Goal: Transaction & Acquisition: Subscribe to service/newsletter

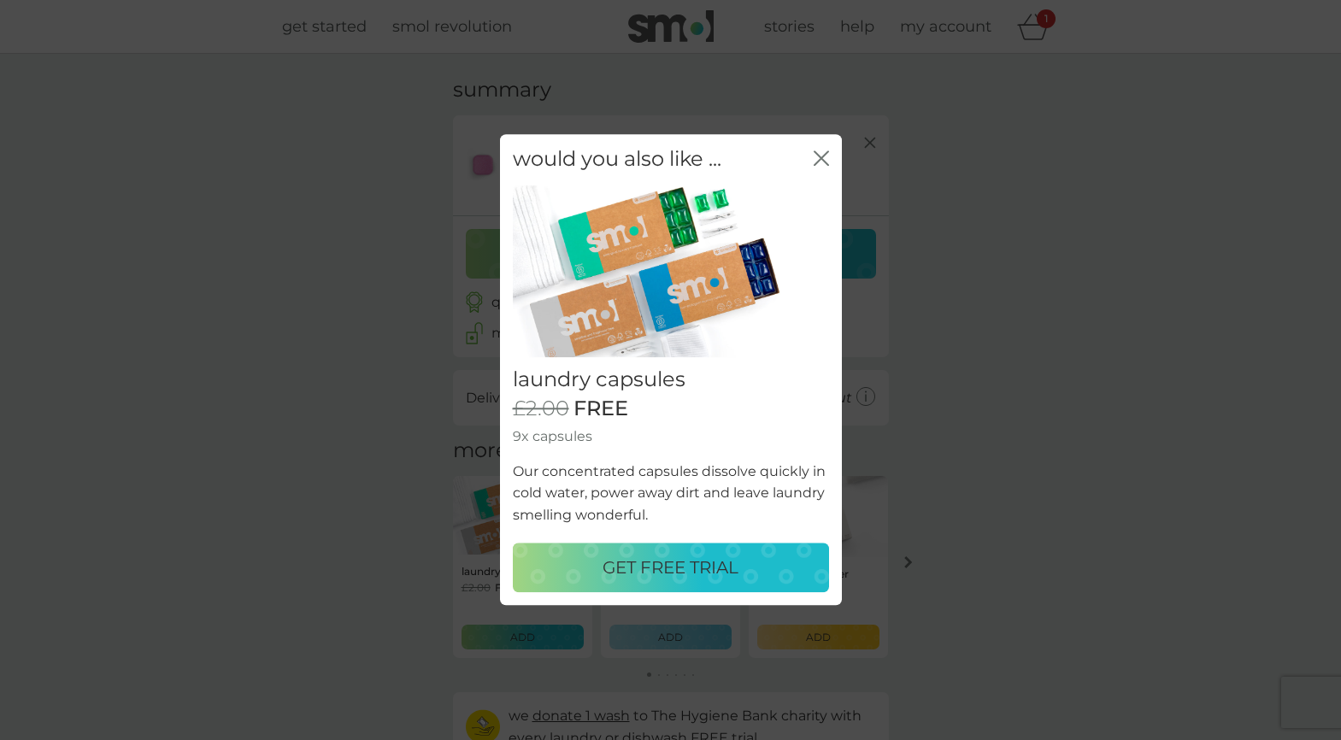
click at [690, 557] on p "GET FREE TRIAL" at bounding box center [670, 568] width 136 height 27
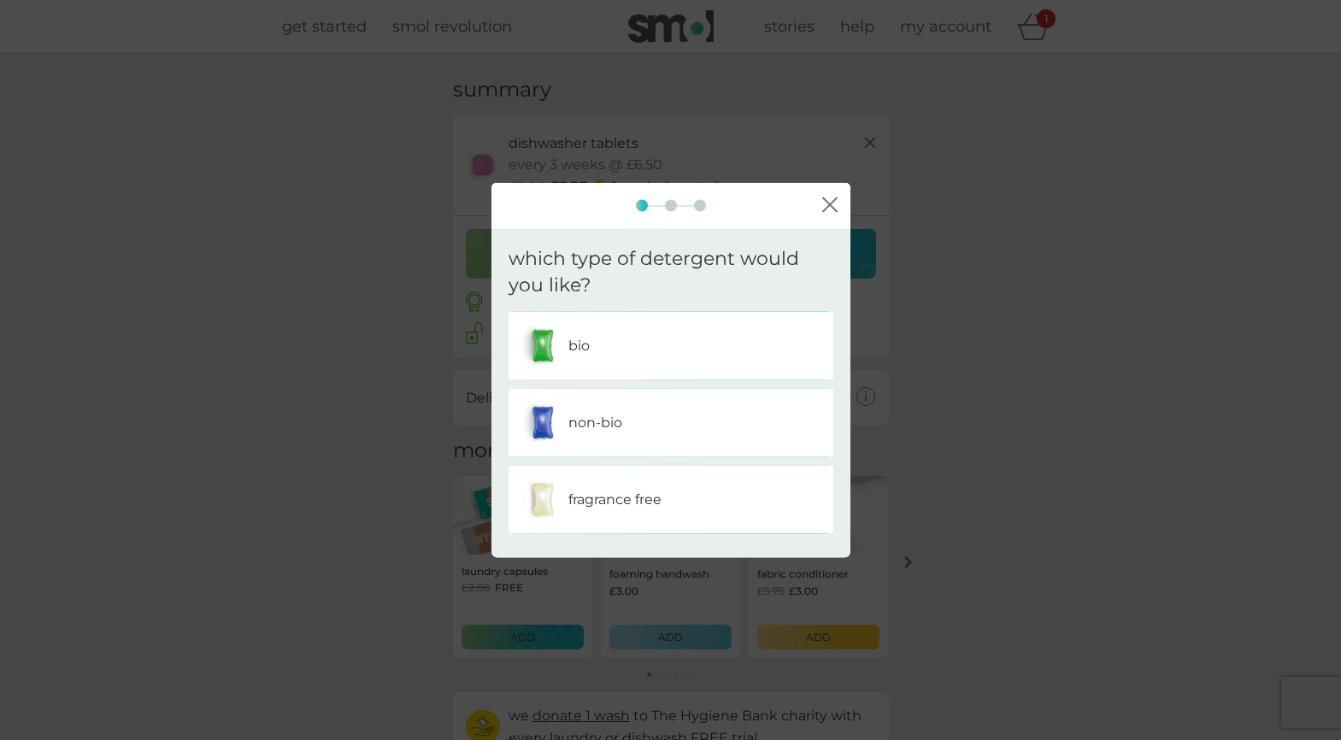
click at [609, 408] on div "non-bio" at bounding box center [670, 422] width 299 height 43
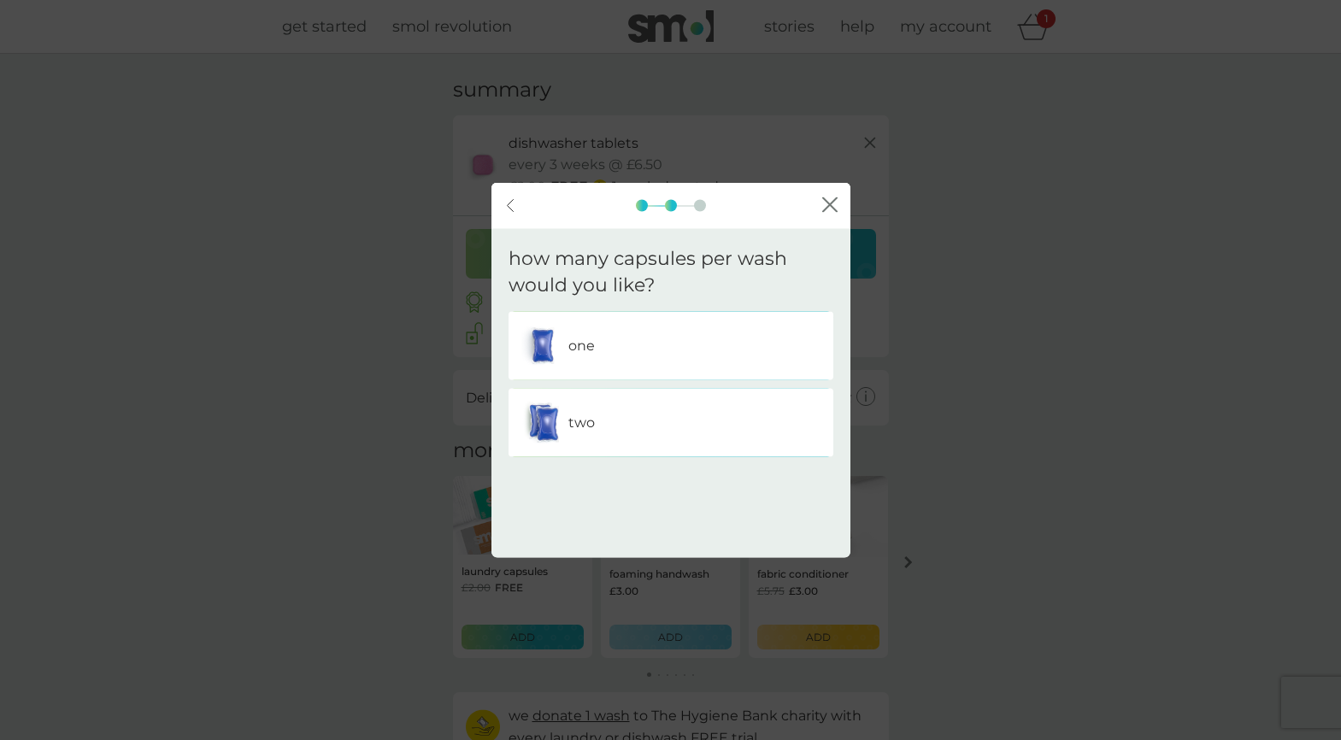
click at [618, 342] on div "one" at bounding box center [670, 345] width 299 height 43
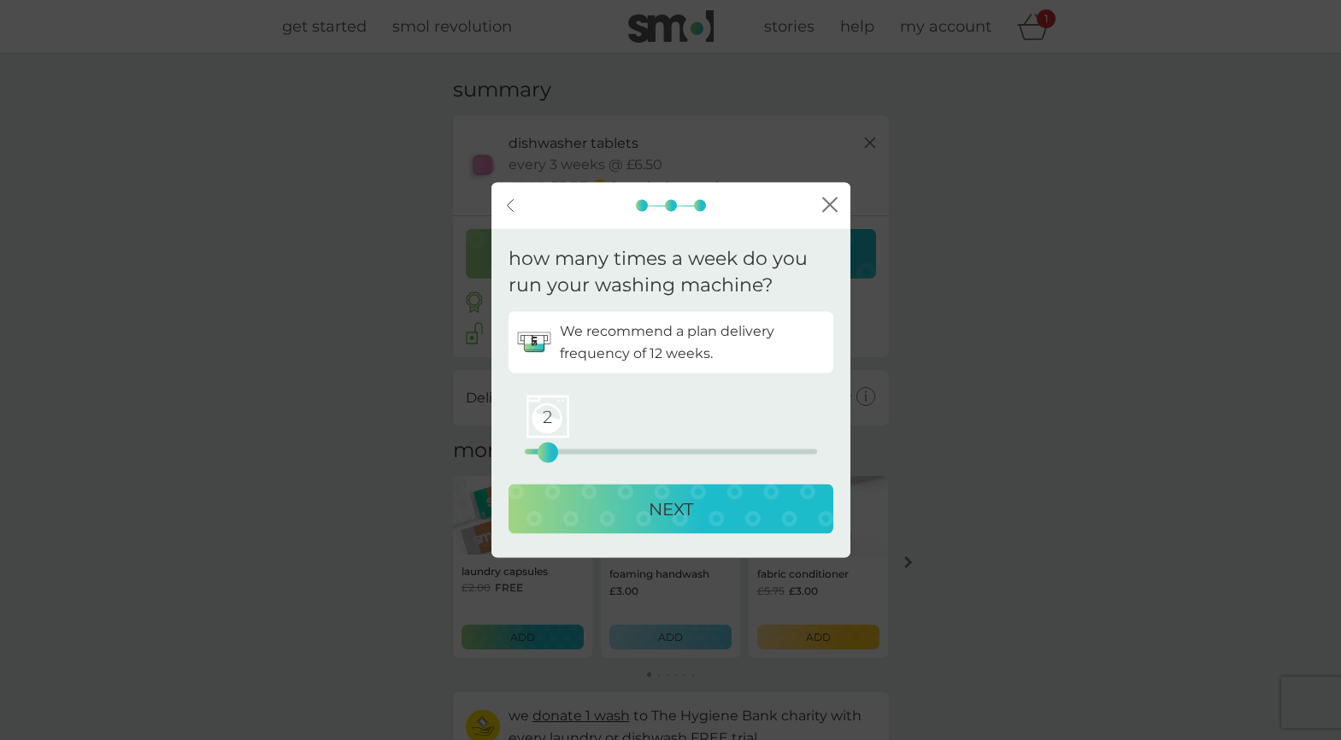
drag, startPoint x: 525, startPoint y: 451, endPoint x: 545, endPoint y: 450, distance: 20.5
click at [545, 450] on div "2" at bounding box center [547, 452] width 7 height 7
drag, startPoint x: 551, startPoint y: 451, endPoint x: 575, endPoint y: 452, distance: 23.9
click at [574, 452] on div "4" at bounding box center [570, 452] width 7 height 7
click at [665, 503] on p "NEXT" at bounding box center [671, 508] width 44 height 27
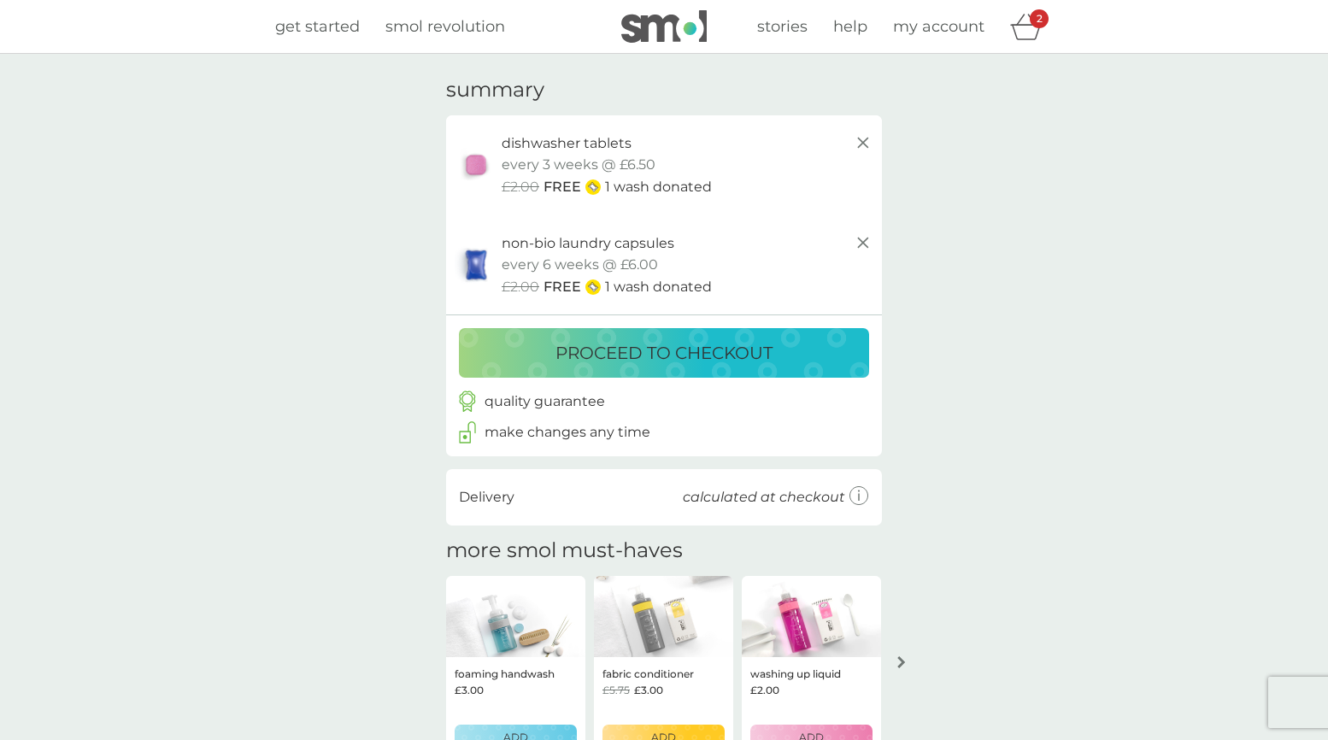
click at [634, 350] on p "proceed to checkout" at bounding box center [663, 352] width 217 height 27
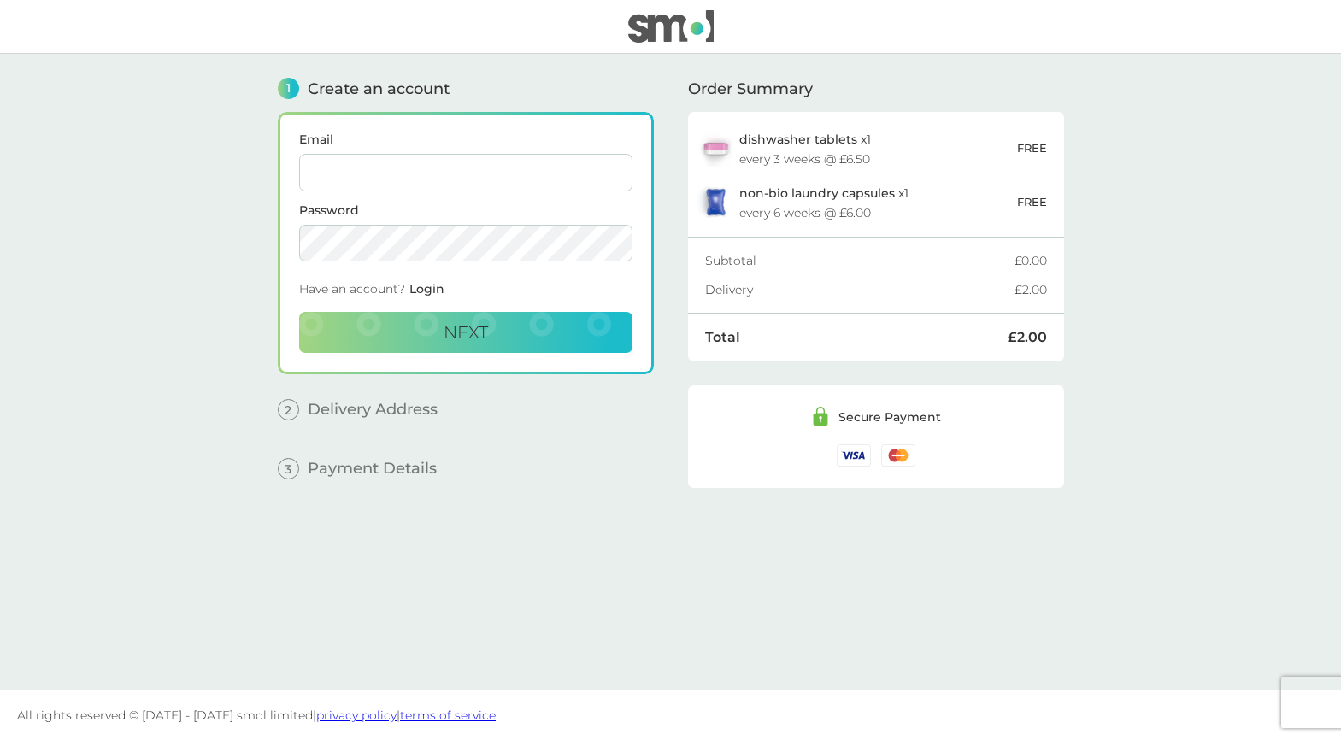
click at [348, 177] on input "Email" at bounding box center [465, 173] width 333 height 38
type input "[EMAIL_ADDRESS][DOMAIN_NAME]"
click at [414, 335] on button "Next" at bounding box center [465, 332] width 333 height 41
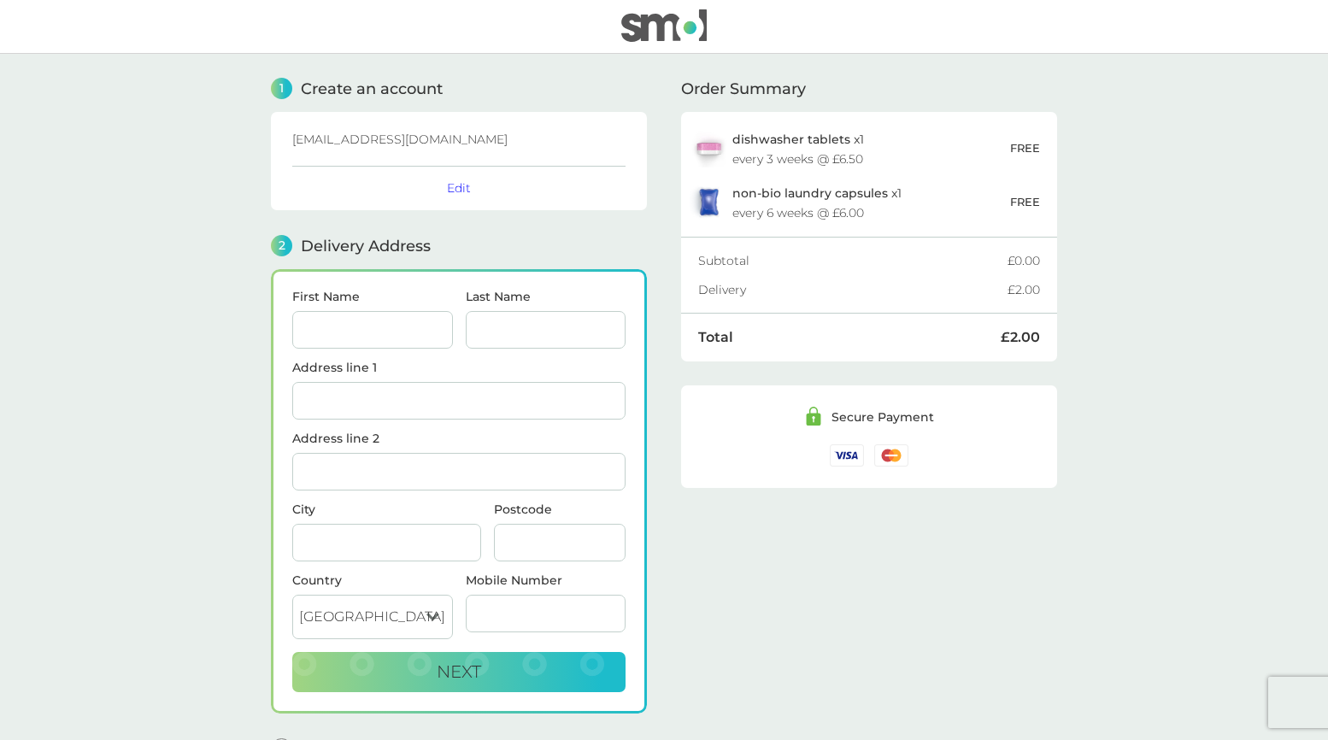
click at [668, 43] on link at bounding box center [663, 26] width 85 height 34
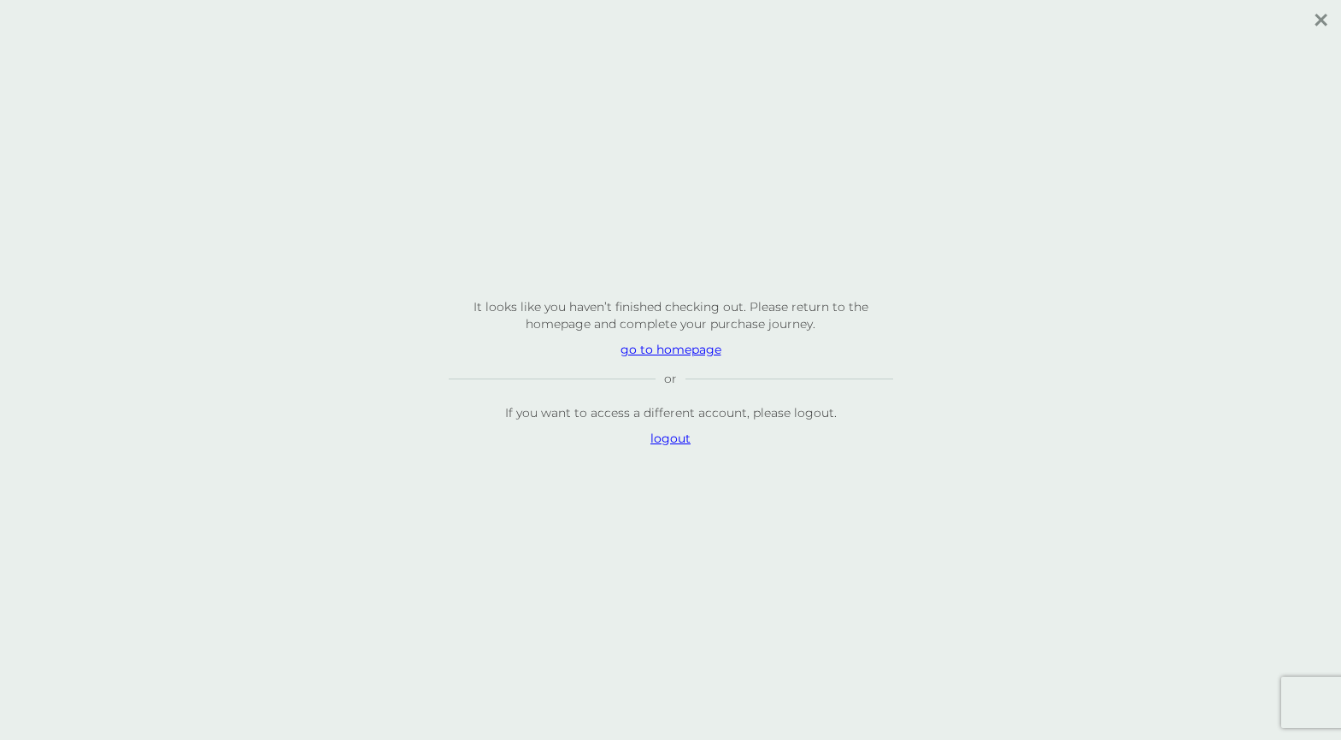
click at [649, 350] on p "go to homepage" at bounding box center [671, 349] width 444 height 17
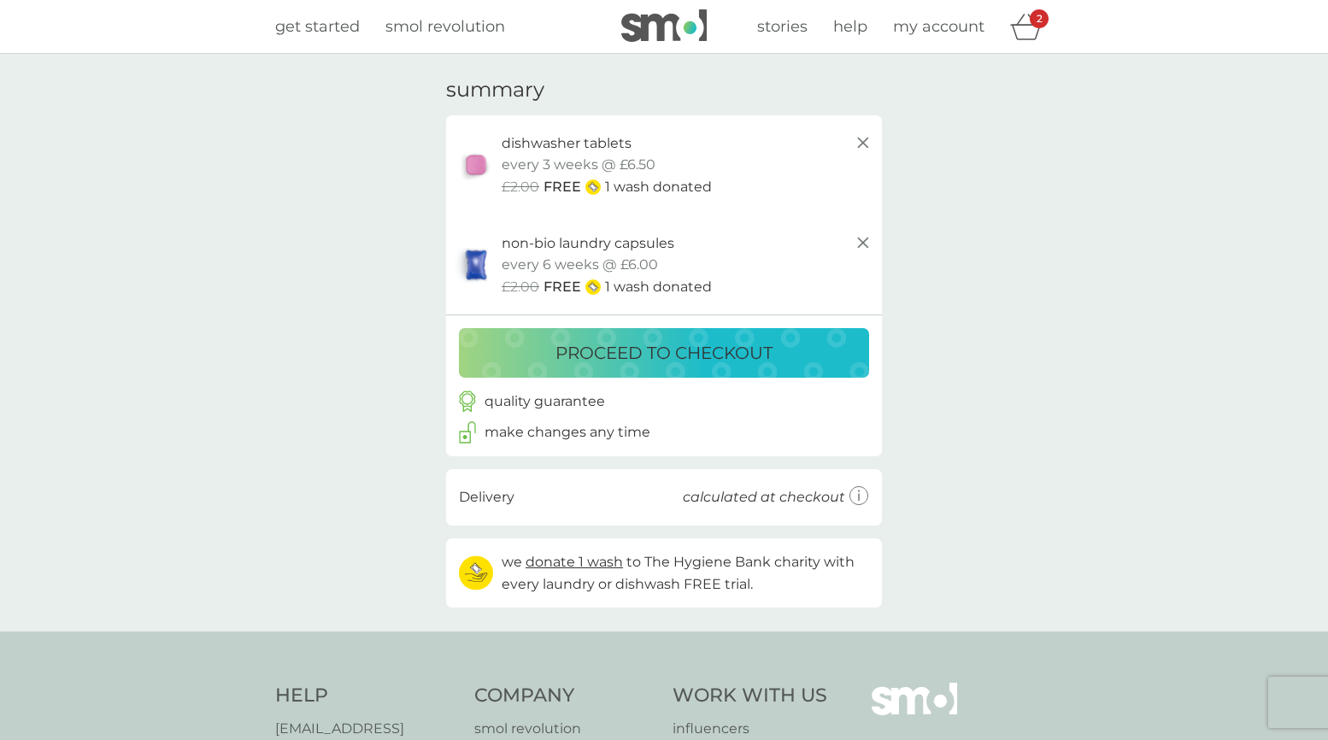
click at [864, 240] on icon at bounding box center [863, 242] width 21 height 21
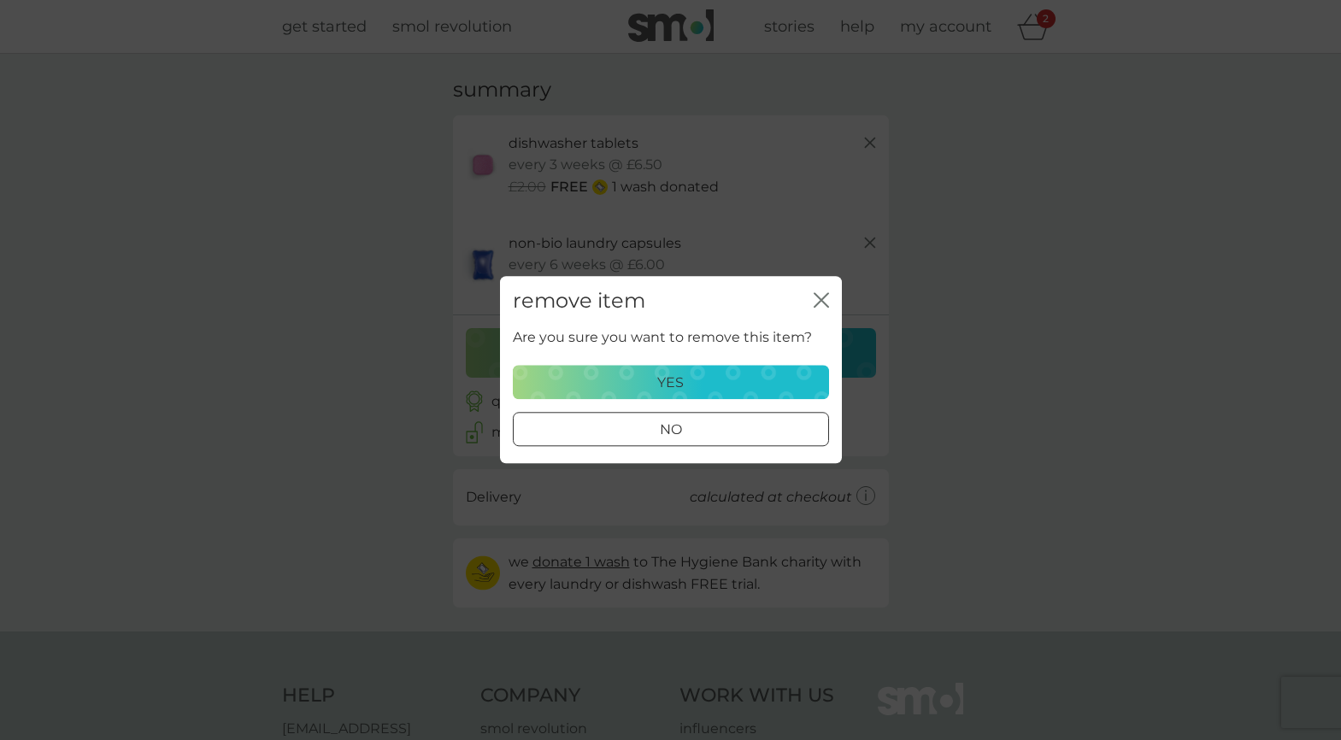
click at [693, 377] on div "yes" at bounding box center [671, 383] width 294 height 22
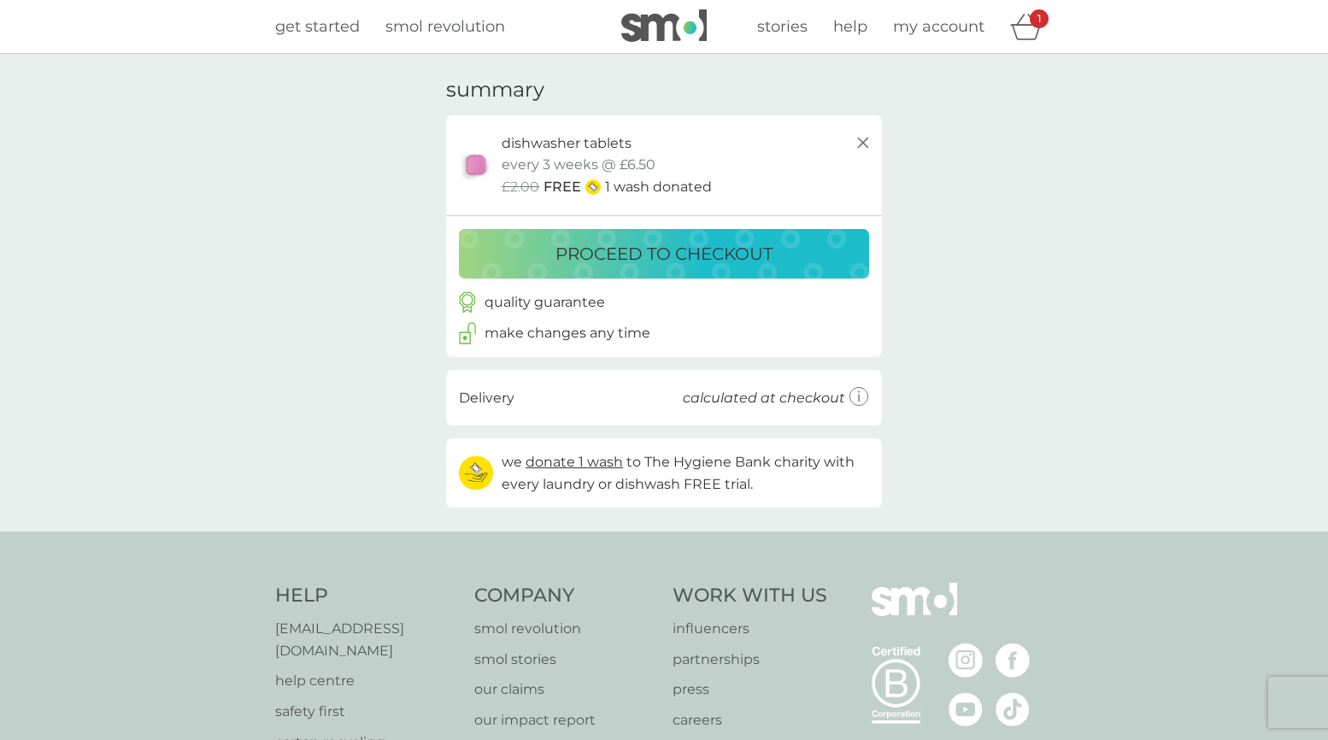
click at [659, 255] on p "proceed to checkout" at bounding box center [663, 253] width 217 height 27
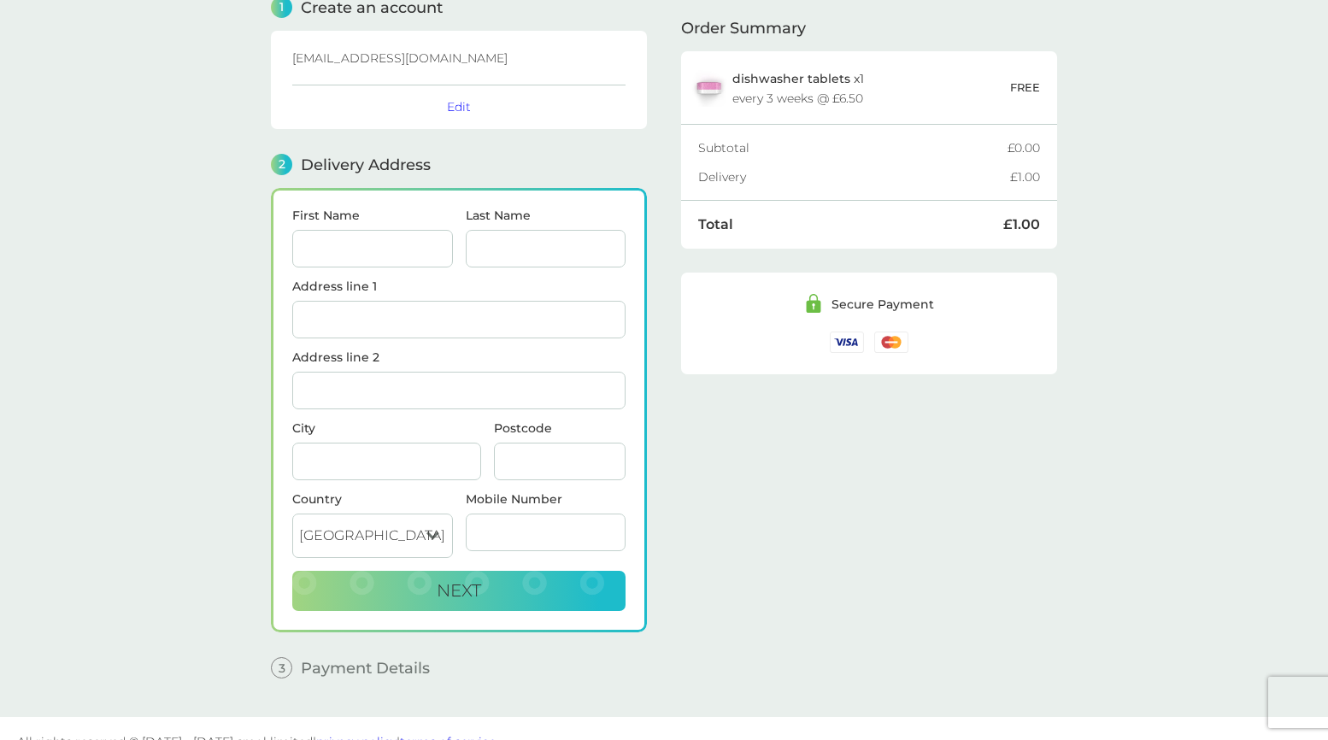
scroll to position [104, 0]
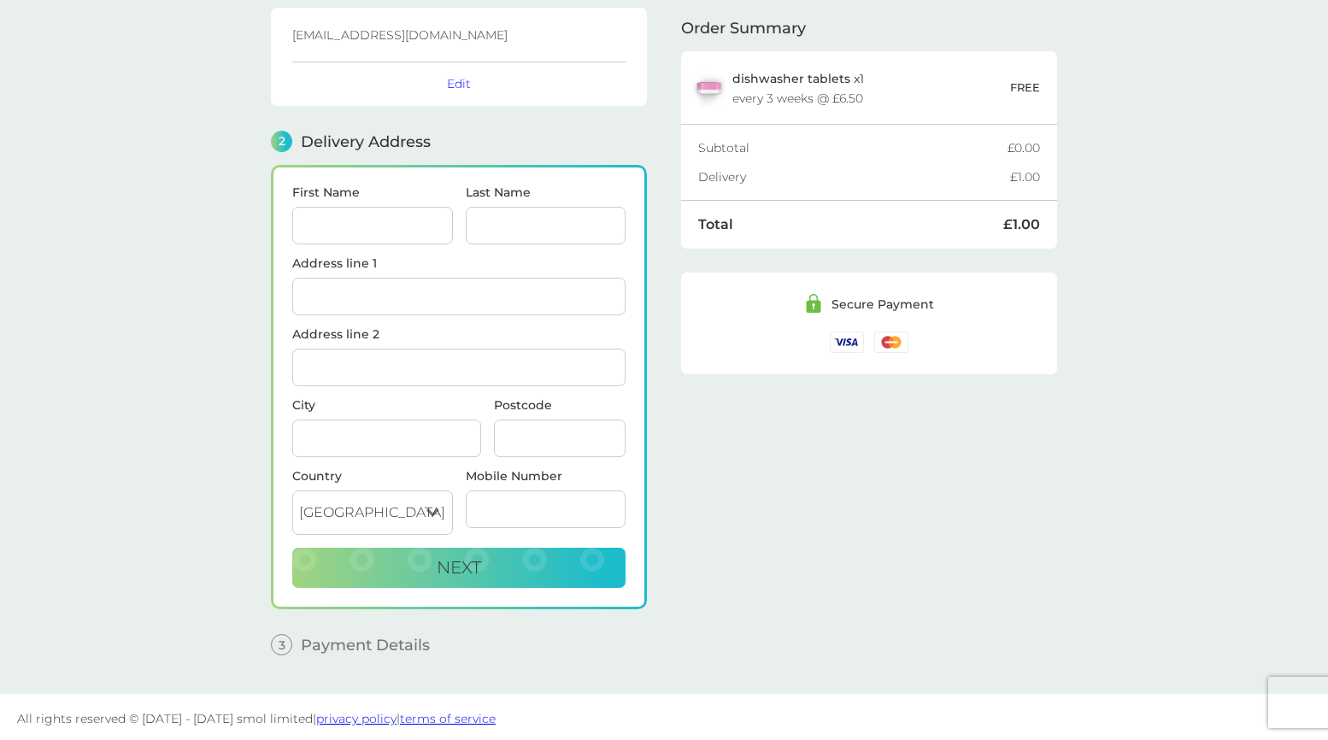
click at [389, 217] on input "First Name" at bounding box center [372, 226] width 161 height 38
type input "Seammala"
type input "Sun"
type input "[STREET_ADDRESS]"
type input "Burghley"
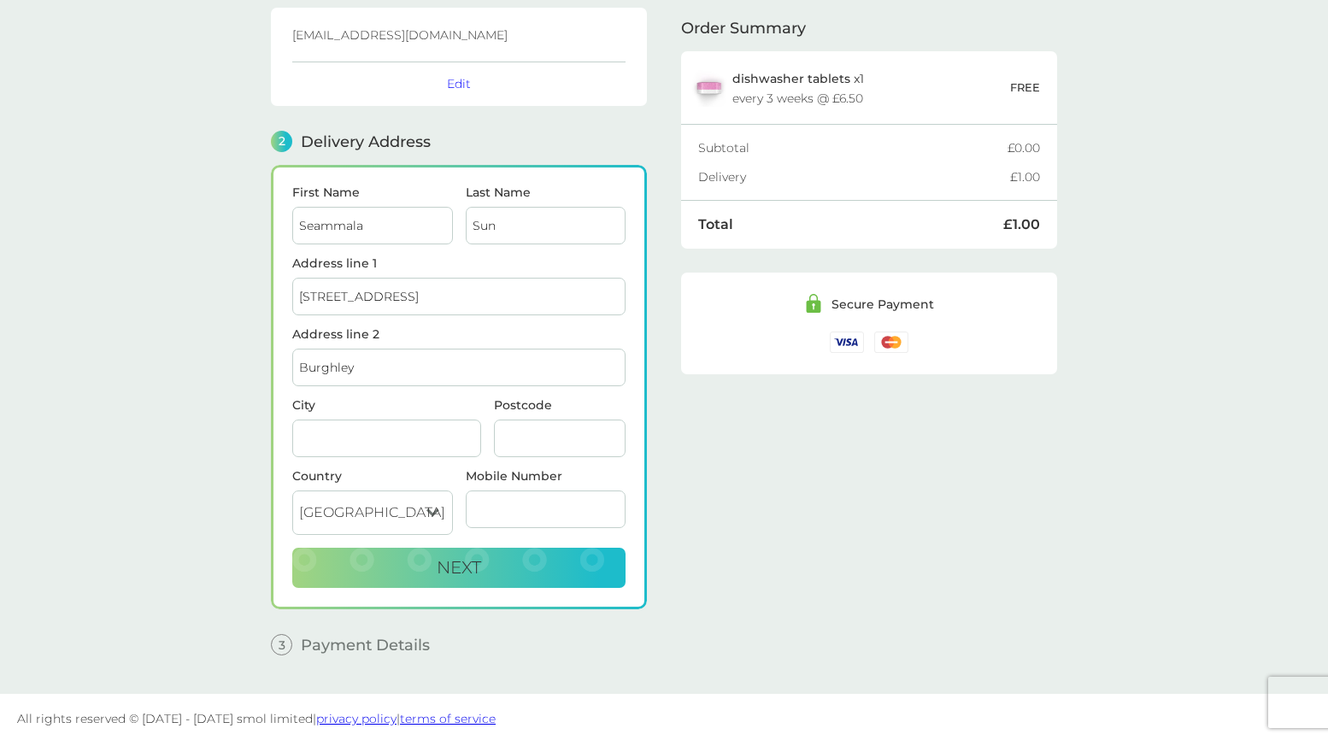
type input "[GEOGRAPHIC_DATA]"
type input "NW3 4AG"
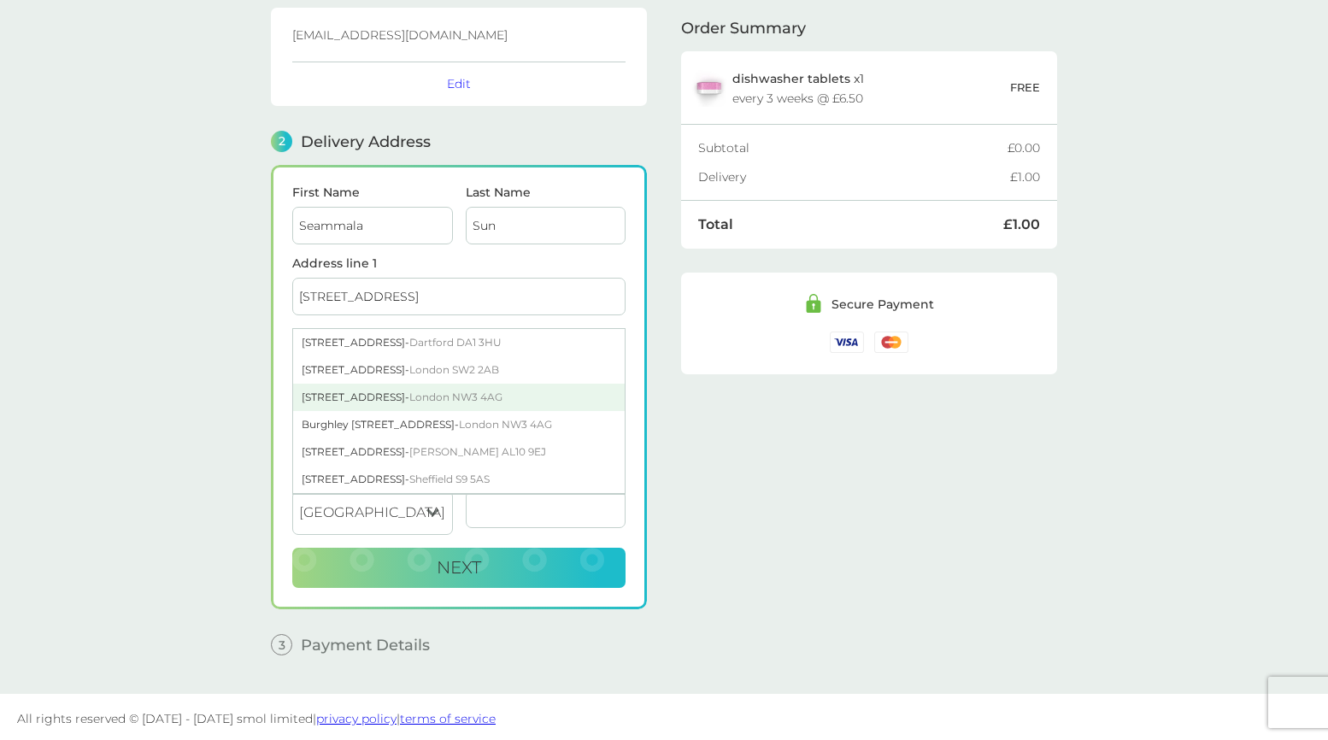
click at [438, 391] on span "London NW3 4AG" at bounding box center [455, 397] width 93 height 13
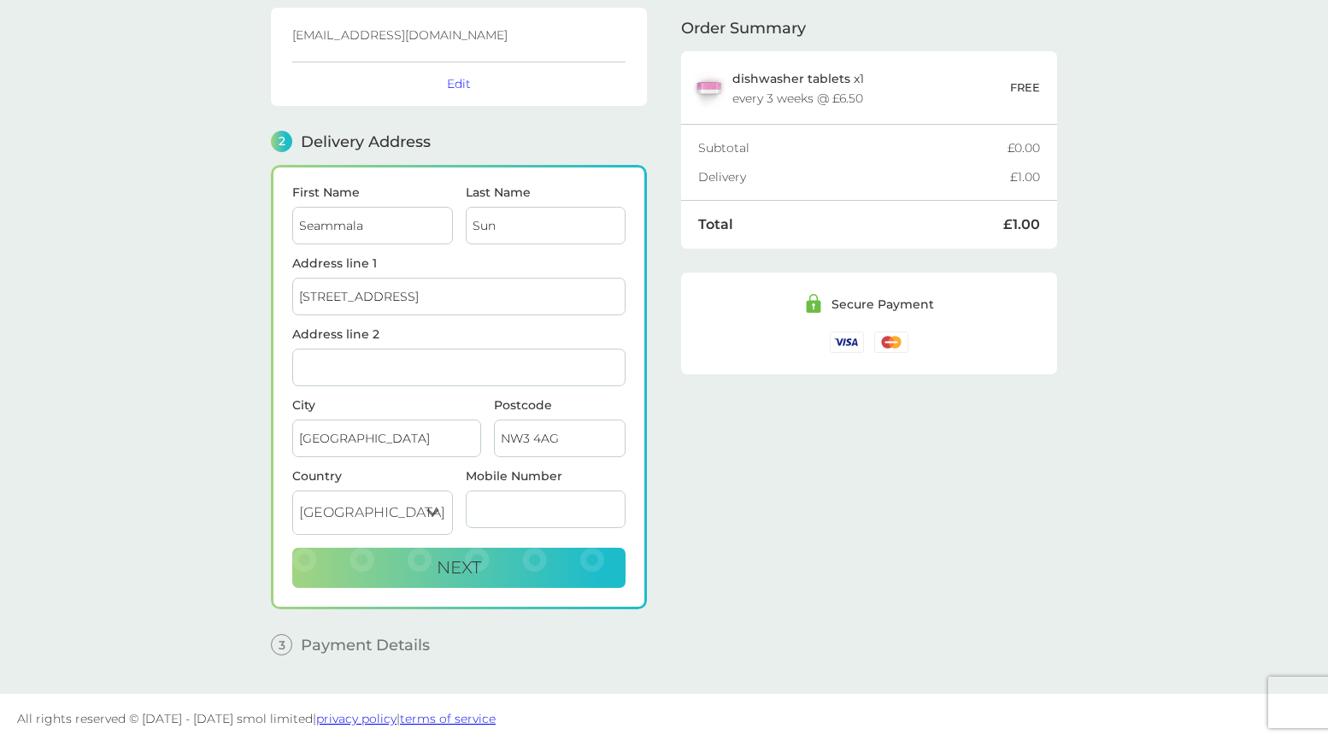
click at [329, 367] on input "Address line 2" at bounding box center [458, 368] width 333 height 38
type input "Burghley"
click at [547, 506] on input "Mobile Number" at bounding box center [546, 509] width 161 height 38
type input "07407002028"
click at [730, 496] on div "Order Summary dishwasher tablets x 1 every 3 weeks @ £6.50 FREE Subtotal £0.00 …" at bounding box center [869, 309] width 376 height 719
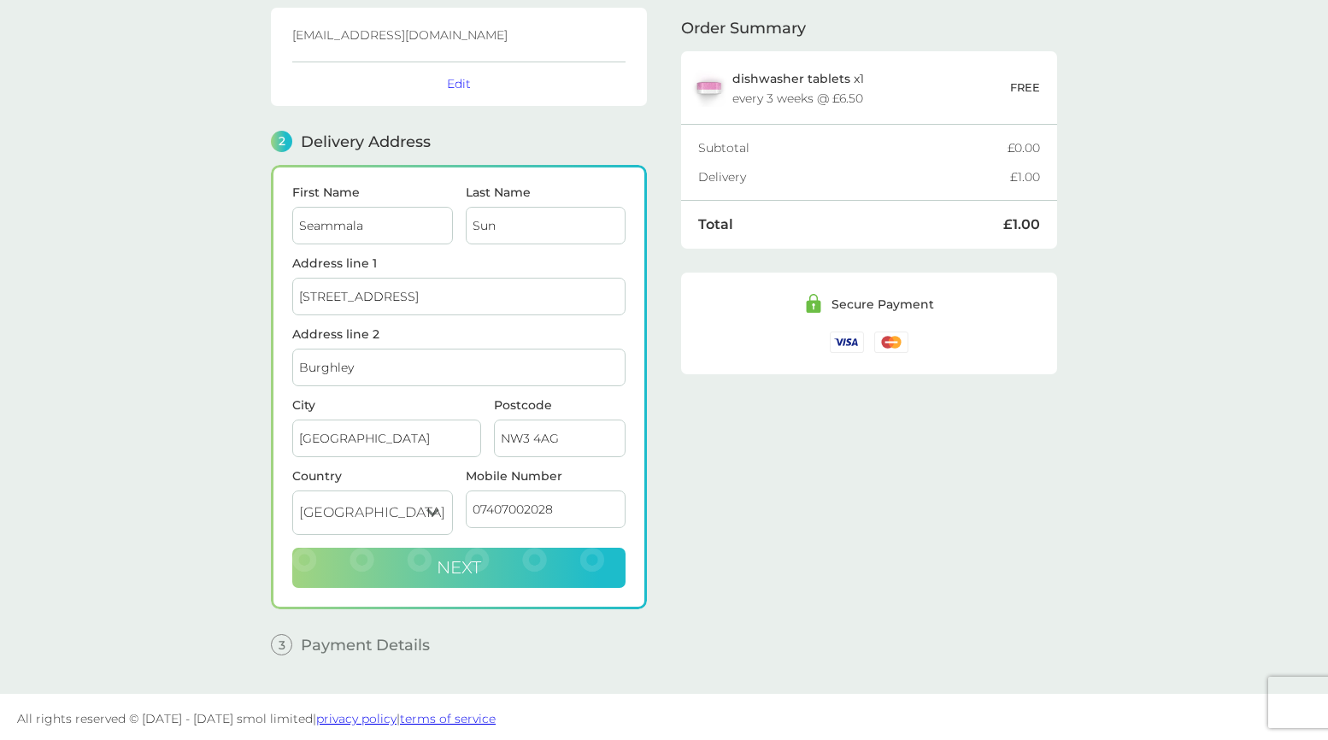
click at [468, 567] on span "Next" at bounding box center [459, 567] width 44 height 21
checkbox input "true"
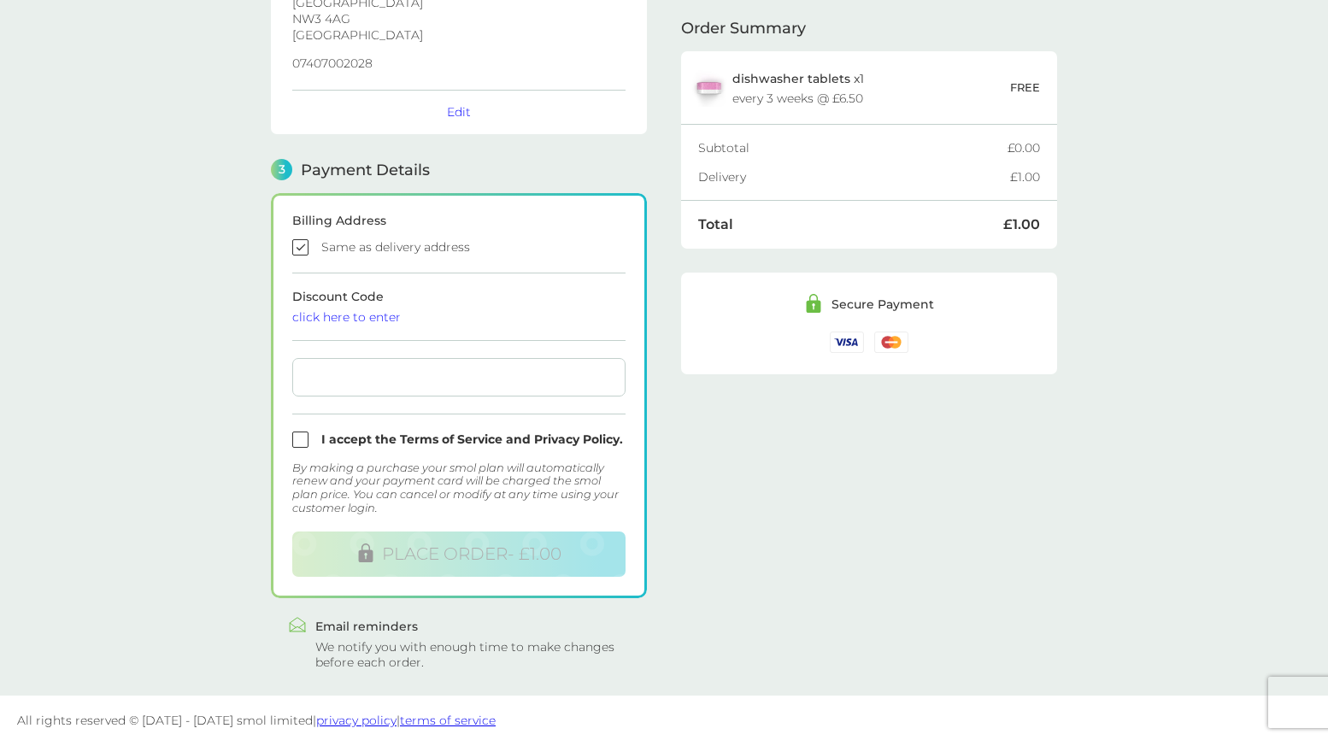
scroll to position [358, 0]
